Goal: Information Seeking & Learning: Learn about a topic

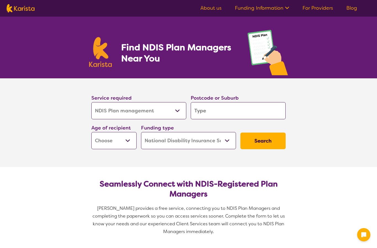
select select "NDIS Plan management"
select select "NDIS"
select select "NDIS Plan management"
select select "NDIS"
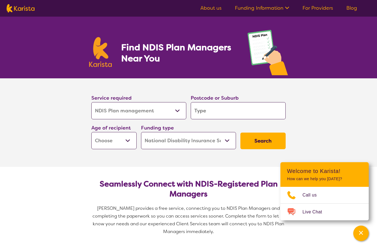
click at [177, 110] on select "Allied Health Assistant Assessment ([MEDICAL_DATA] or [MEDICAL_DATA]) Behaviour…" at bounding box center [138, 110] width 95 height 17
click at [209, 110] on input "search" at bounding box center [238, 110] width 95 height 17
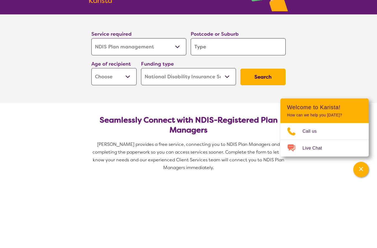
type input "3"
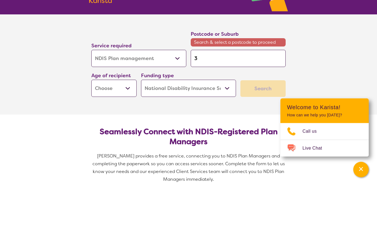
type input "32"
type input "321"
type input "3214"
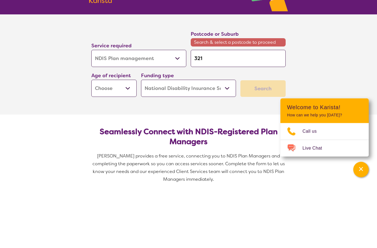
type input "3214"
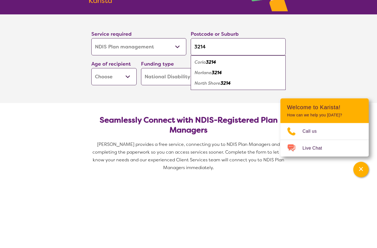
type input "3214"
click at [217, 133] on em "3214" at bounding box center [217, 136] width 10 height 6
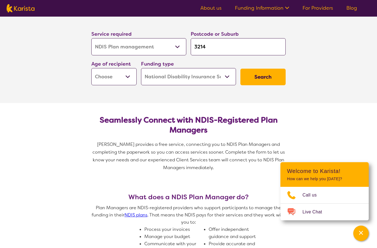
click at [128, 74] on select "Early Childhood - 0 to 9 Child - 10 to 11 Adolescent - 12 to 17 Adult - 18 to 6…" at bounding box center [113, 76] width 45 height 17
select select "AG"
click at [129, 75] on select "Early Childhood - 0 to 9 Child - 10 to 11 Adolescent - 12 to 17 Adult - 18 to 6…" at bounding box center [113, 76] width 45 height 17
select select "AD"
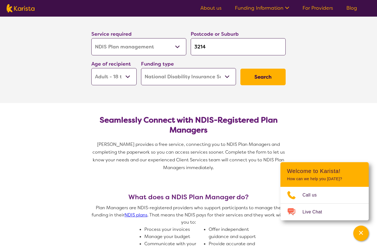
select select "AD"
click at [270, 76] on button "Search" at bounding box center [263, 77] width 45 height 17
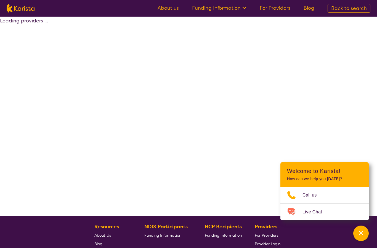
select select "by_score"
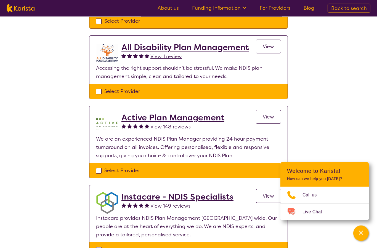
scroll to position [121, 0]
click at [267, 114] on span "View" at bounding box center [268, 116] width 11 height 7
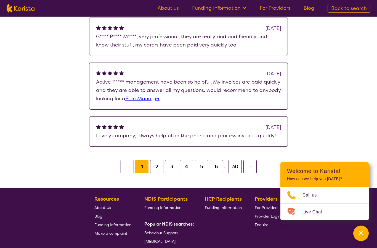
scroll to position [482, 0]
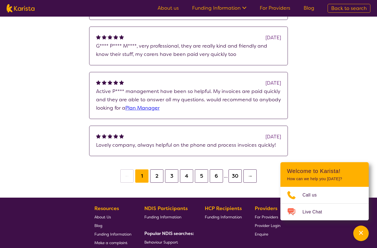
click at [157, 177] on button "2" at bounding box center [156, 175] width 13 height 13
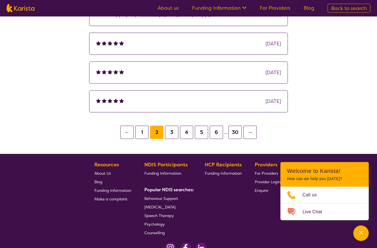
click at [125, 135] on button "←" at bounding box center [126, 132] width 13 height 13
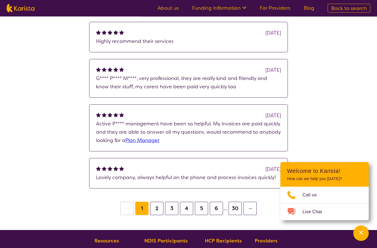
click at [174, 212] on button "3" at bounding box center [171, 208] width 13 height 13
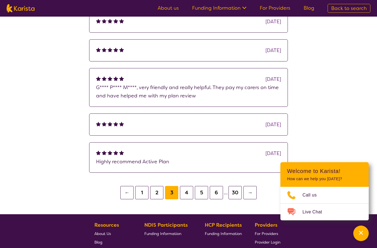
click at [217, 197] on button "6" at bounding box center [216, 192] width 13 height 13
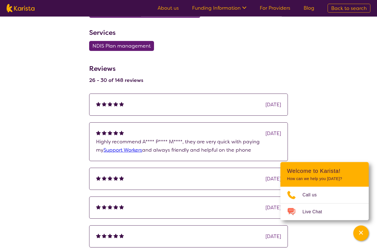
scroll to position [350, 0]
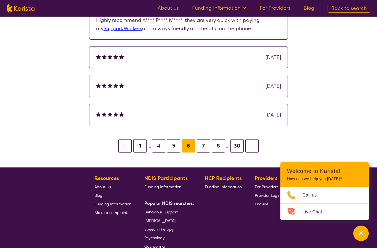
click at [140, 146] on button "1" at bounding box center [139, 145] width 13 height 13
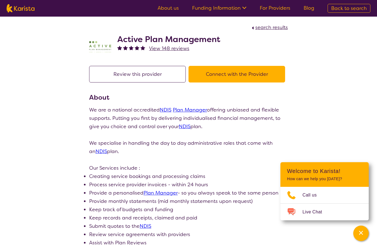
scroll to position [494, 0]
